Goal: Task Accomplishment & Management: Manage account settings

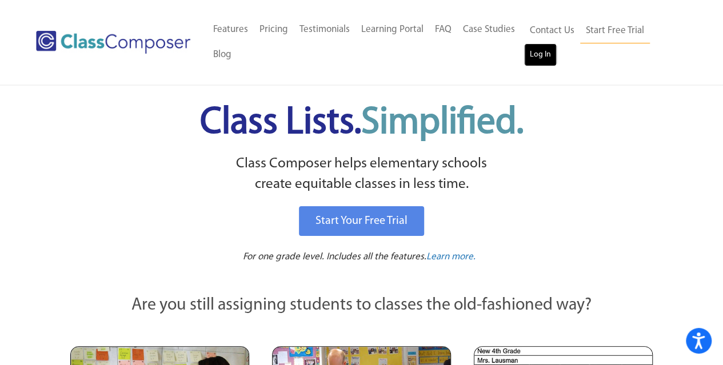
click at [545, 65] on link "Log In" at bounding box center [540, 54] width 33 height 23
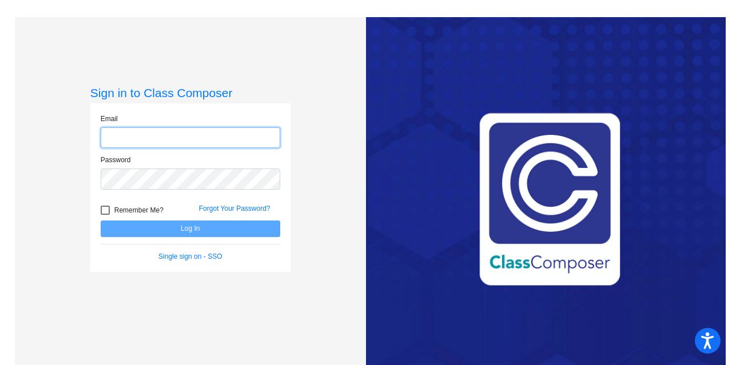
click at [157, 134] on input "email" at bounding box center [191, 137] width 180 height 21
type input "[EMAIL_ADDRESS][DOMAIN_NAME]"
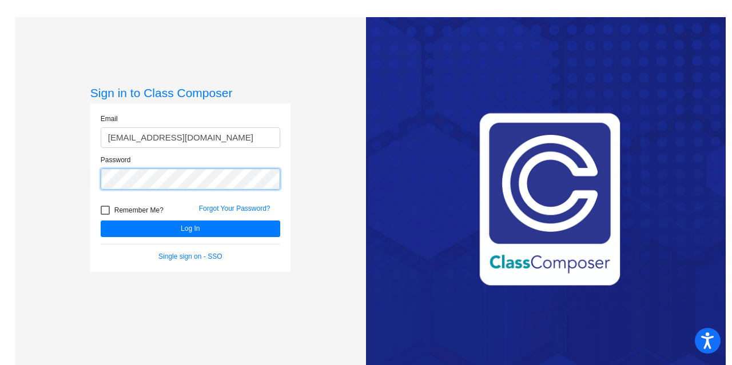
click at [101, 221] on button "Log In" at bounding box center [191, 229] width 180 height 17
click at [33, 174] on div "Sign in to Class Composer Email [EMAIL_ADDRESS][DOMAIN_NAME] Password Remember …" at bounding box center [190, 199] width 351 height 365
click at [101, 221] on button "Log In" at bounding box center [191, 229] width 180 height 17
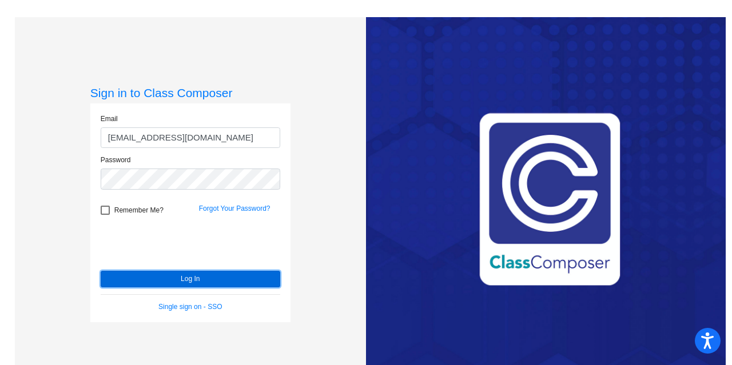
click at [135, 277] on button "Log In" at bounding box center [191, 279] width 180 height 17
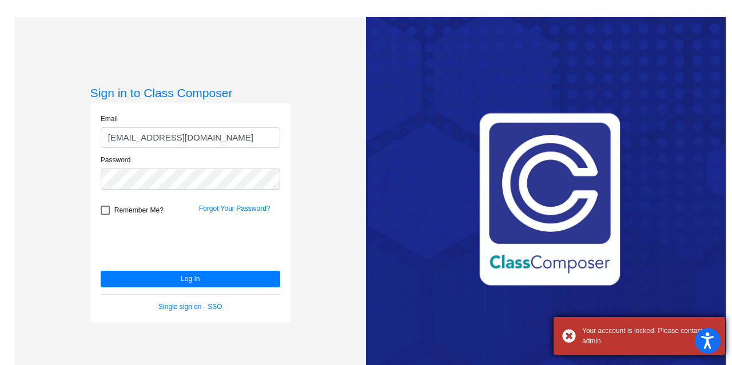
click at [599, 328] on div "Your acccount is locked. Please contact admin." at bounding box center [649, 336] width 134 height 21
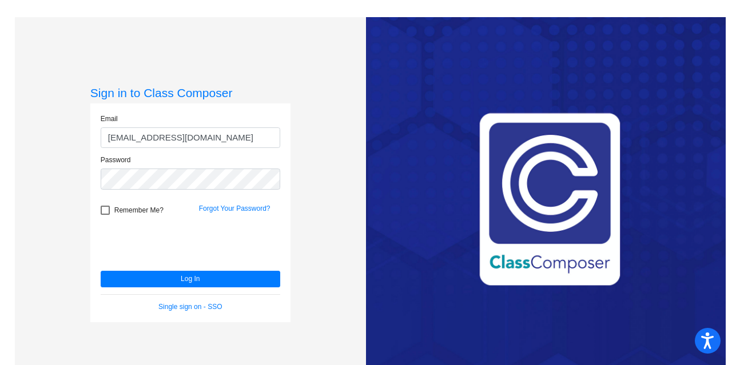
click at [149, 157] on div "Password" at bounding box center [191, 172] width 180 height 35
click at [85, 84] on div "Sign in to Class Composer Email mkgravitt@forsyth.k12.ga.us Password Remember M…" at bounding box center [190, 199] width 351 height 365
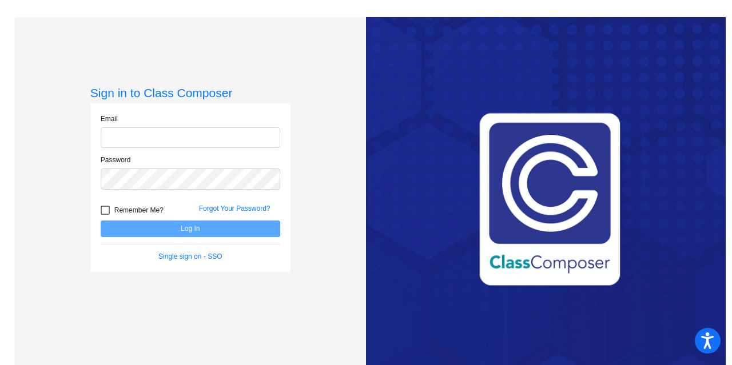
click at [233, 205] on link "Forgot Your Password?" at bounding box center [234, 209] width 71 height 8
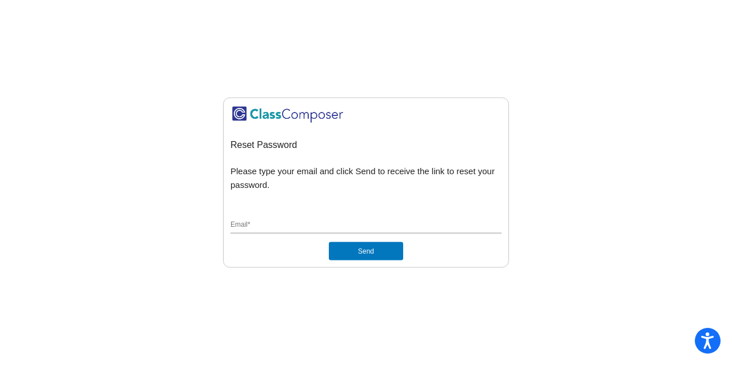
click at [325, 222] on input "Email *" at bounding box center [365, 226] width 271 height 10
type input "mkgravitt@forsyth.k12.ga.us"
click at [329, 242] on button "Send" at bounding box center [366, 251] width 74 height 18
